Goal: Task Accomplishment & Management: Use online tool/utility

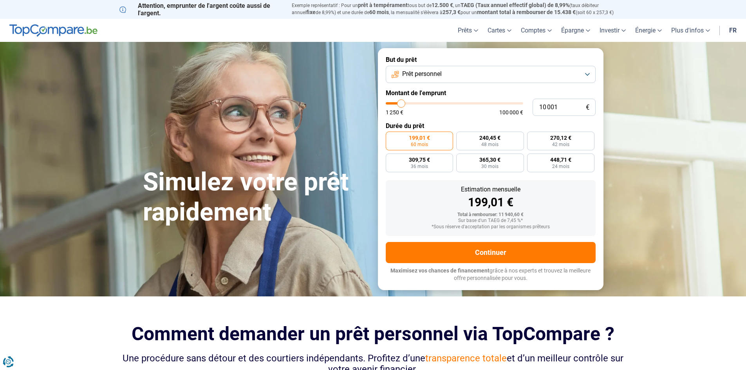
click at [533, 76] on button "Prêt personnel" at bounding box center [491, 74] width 210 height 17
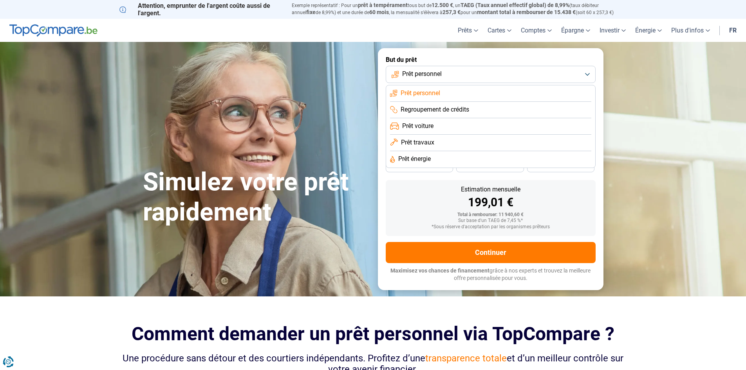
click at [420, 145] on span "Prêt travaux" at bounding box center [417, 142] width 33 height 9
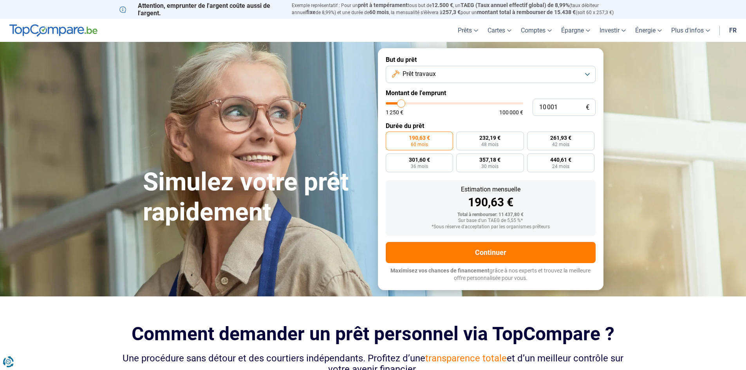
type input "67 000"
type input "67000"
click at [476, 104] on input "range" at bounding box center [455, 103] width 138 height 2
radio input "false"
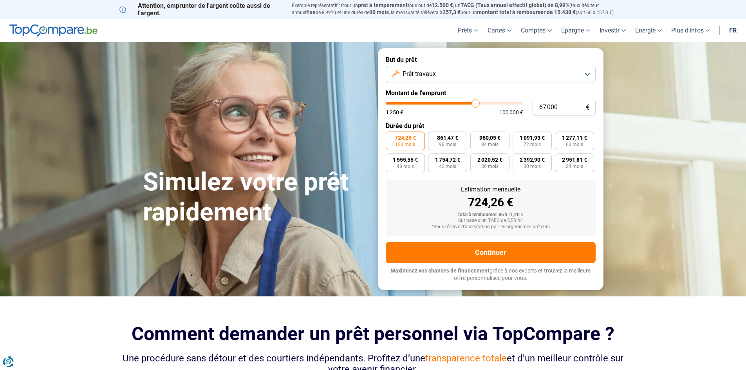
click at [473, 103] on input "range" at bounding box center [455, 103] width 138 height 2
type input "59 000"
type input "59000"
click at [465, 103] on input "range" at bounding box center [455, 103] width 138 height 2
type input "54 500"
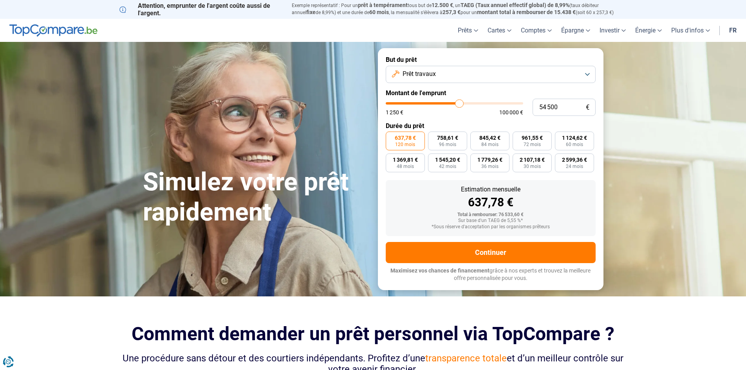
type input "54500"
click at [460, 102] on input "range" at bounding box center [455, 103] width 138 height 2
click at [456, 102] on input "range" at bounding box center [455, 103] width 138 height 2
click at [462, 102] on input "range" at bounding box center [455, 103] width 138 height 2
click at [463, 102] on input "range" at bounding box center [455, 103] width 138 height 2
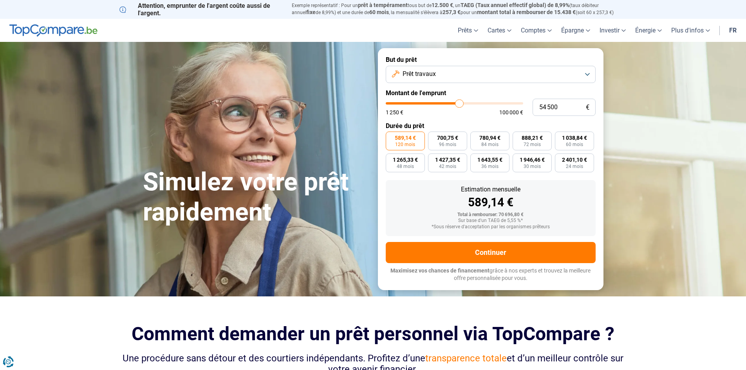
click at [463, 102] on input "range" at bounding box center [455, 103] width 138 height 2
type input "57 750"
type input "57750"
click at [464, 102] on input "range" at bounding box center [455, 103] width 138 height 2
click at [461, 102] on input "range" at bounding box center [455, 103] width 138 height 2
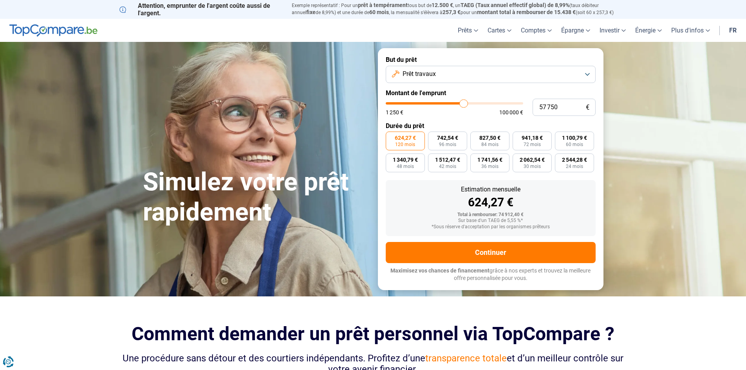
type input "53 500"
click at [458, 102] on input "range" at bounding box center [455, 103] width 138 height 2
click at [461, 103] on input "range" at bounding box center [455, 103] width 138 height 2
type input "57000"
click at [463, 103] on input "range" at bounding box center [455, 103] width 138 height 2
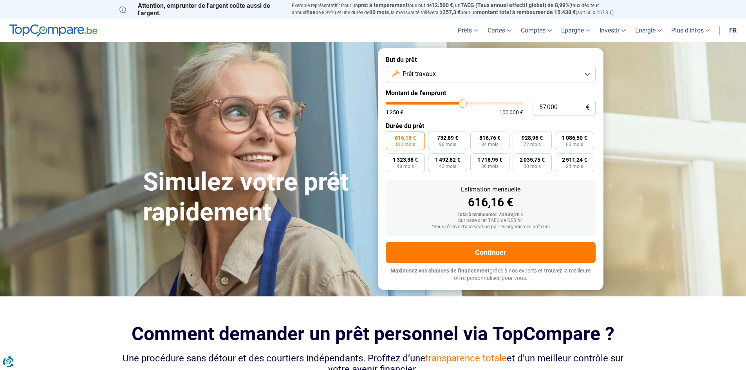
type input "58 750"
type input "58750"
type input "58 500"
type input "58500"
type input "58 000"
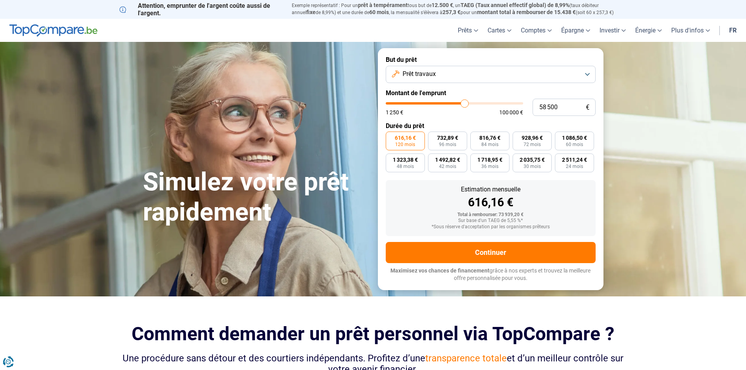
type input "58000"
type input "57 750"
type input "57750"
type input "57 500"
type input "57500"
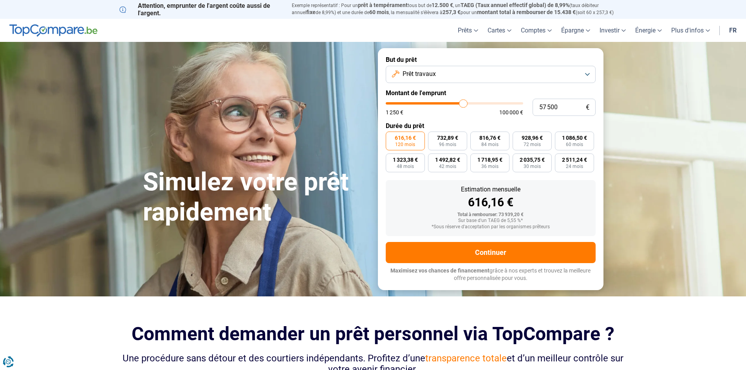
type input "57 000"
type input "57000"
type input "56 500"
type input "56500"
type input "56 250"
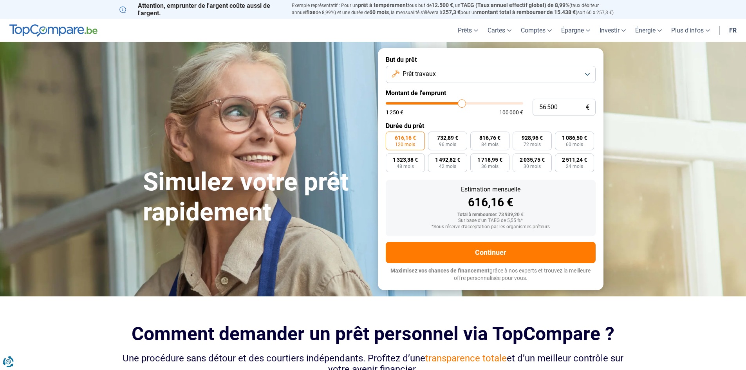
type input "56250"
type input "56 000"
type input "56000"
type input "55 750"
type input "55750"
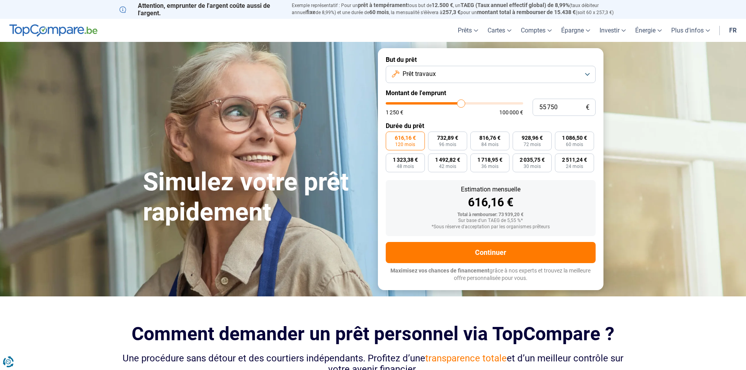
type input "55 500"
type input "55500"
type input "55 000"
drag, startPoint x: 465, startPoint y: 103, endPoint x: 460, endPoint y: 105, distance: 5.5
type input "55000"
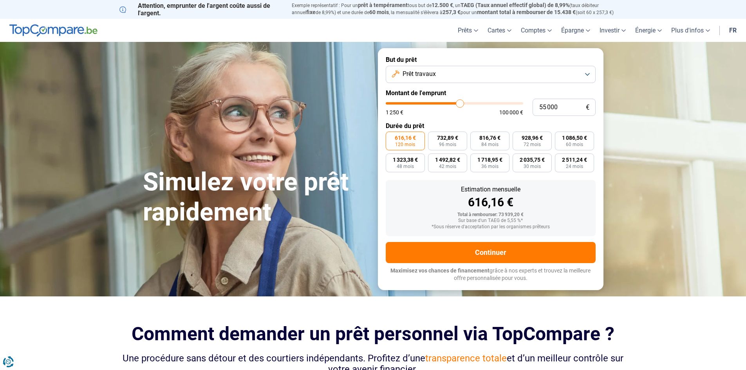
click at [460, 105] on input "range" at bounding box center [455, 103] width 138 height 2
click at [403, 138] on span "594,54 €" at bounding box center [405, 137] width 21 height 5
click at [391, 137] on input "594,54 € 120 mois" at bounding box center [388, 134] width 5 height 5
